Goal: Navigation & Orientation: Find specific page/section

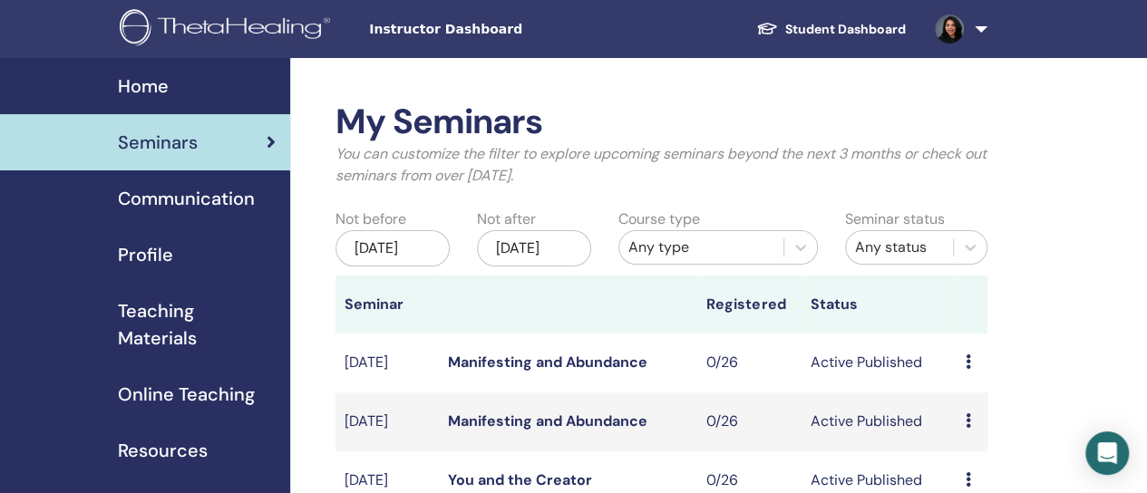
click at [181, 327] on span "Teaching Materials" at bounding box center [197, 324] width 158 height 54
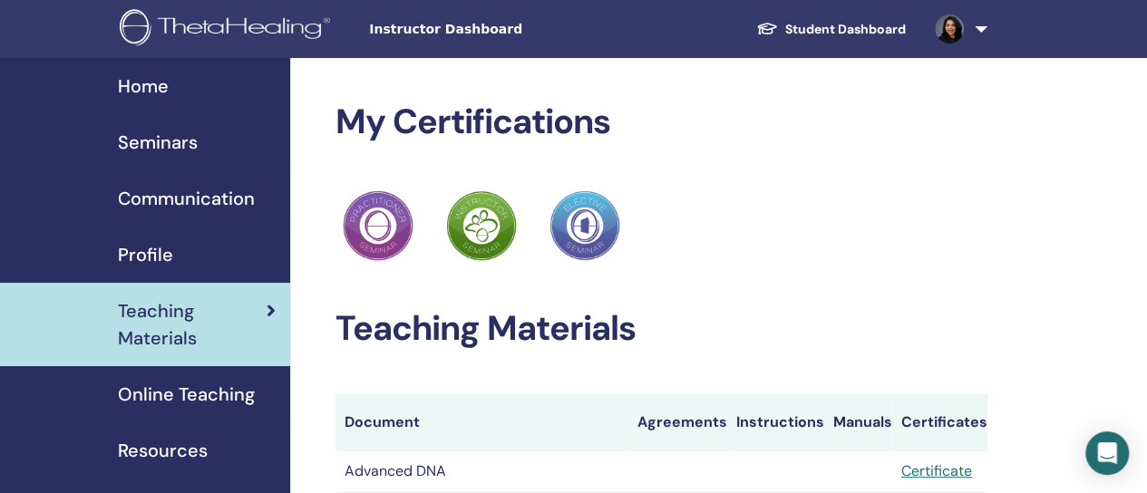
click at [156, 131] on span "Seminars" at bounding box center [158, 142] width 80 height 27
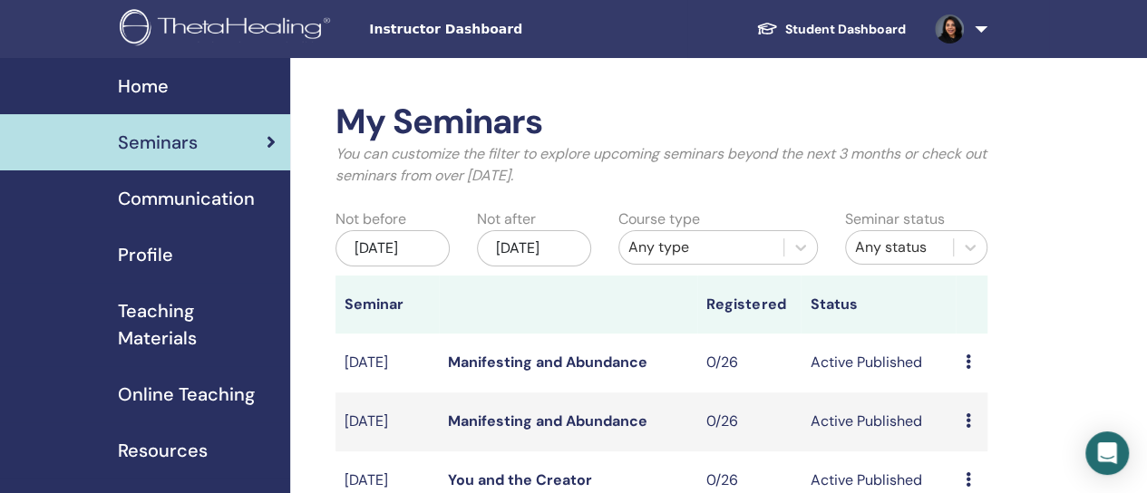
click at [172, 404] on span "Online Teaching" at bounding box center [186, 394] width 137 height 27
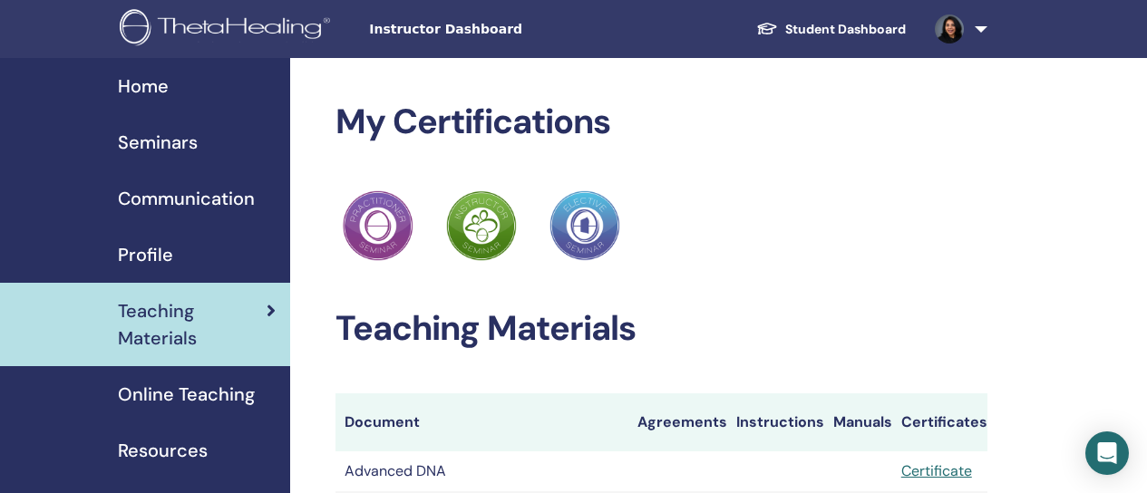
scroll to position [557, 0]
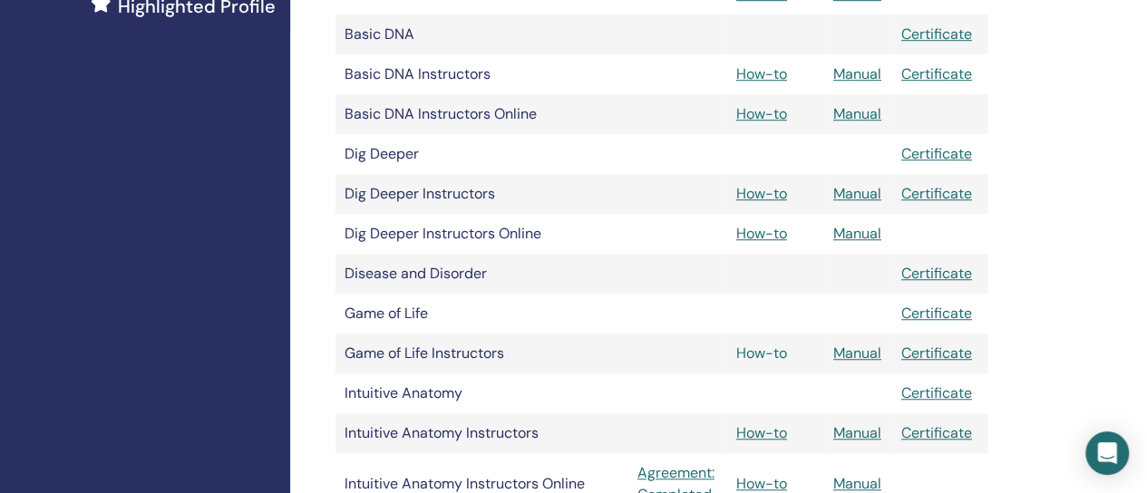
click at [753, 357] on link "How-to" at bounding box center [761, 353] width 51 height 19
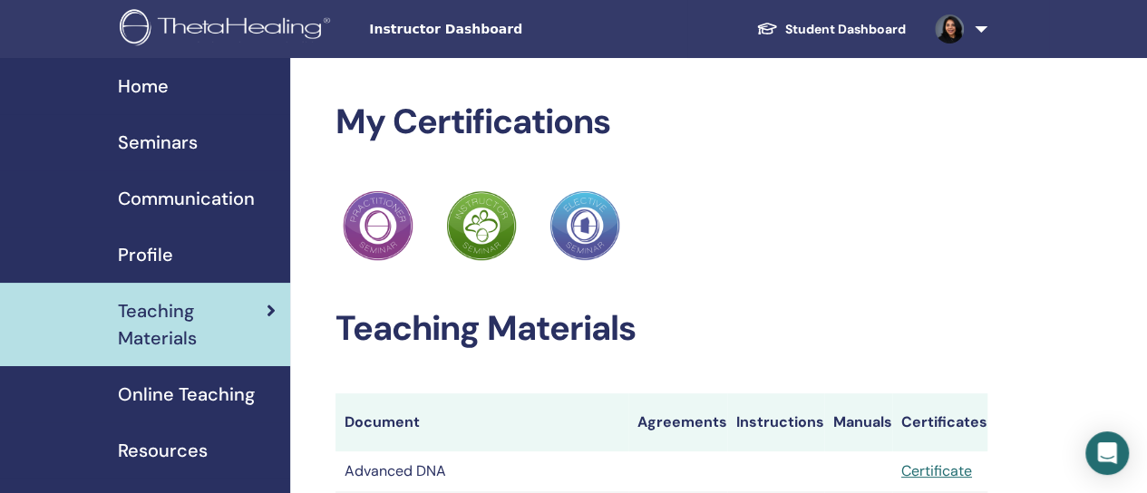
click at [180, 146] on span "Seminars" at bounding box center [158, 142] width 80 height 27
